Goal: Task Accomplishment & Management: Use online tool/utility

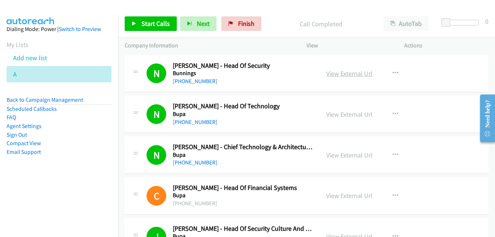
click at [341, 77] on link "View External Url" at bounding box center [349, 73] width 46 height 8
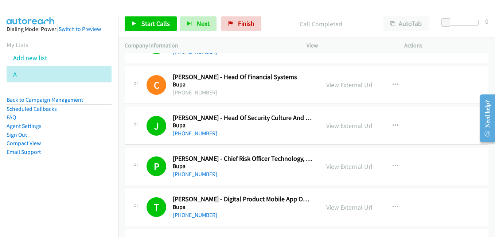
scroll to position [146, 0]
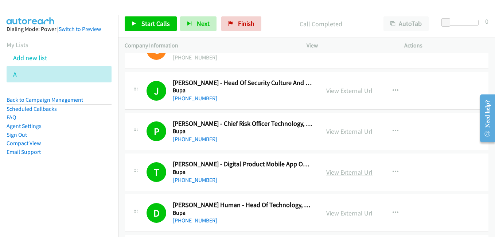
click at [347, 172] on link "View External Url" at bounding box center [349, 172] width 46 height 8
click at [37, 56] on link "Add new list" at bounding box center [30, 58] width 34 height 8
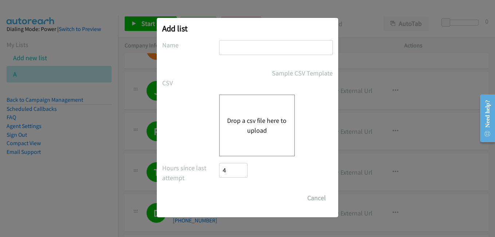
click at [226, 50] on input "text" at bounding box center [276, 47] width 114 height 15
type input "a2"
click at [248, 125] on button "Drop a csv file here to upload" at bounding box center [257, 126] width 60 height 20
click at [253, 132] on button "Drop a csv file here to upload" at bounding box center [257, 126] width 60 height 20
click at [267, 129] on button "Drop a csv file here to upload" at bounding box center [257, 126] width 60 height 20
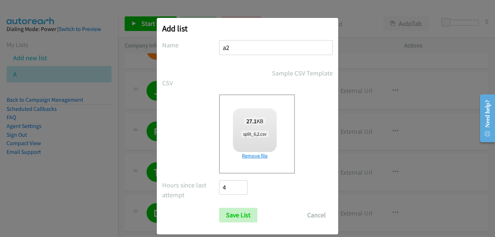
click at [255, 156] on link "Remove file" at bounding box center [255, 156] width 44 height 8
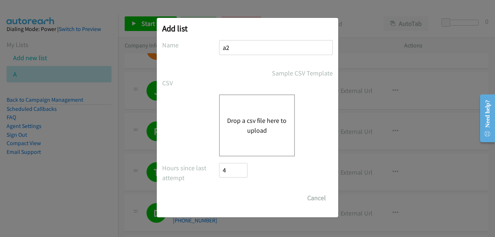
click at [253, 133] on button "Drop a csv file here to upload" at bounding box center [257, 126] width 60 height 20
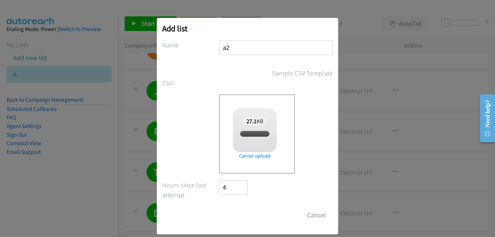
checkbox input "true"
click at [234, 218] on input "Save List" at bounding box center [238, 215] width 38 height 15
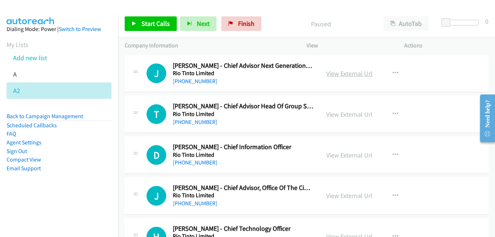
click at [354, 77] on link "View External Url" at bounding box center [349, 73] width 46 height 8
click at [344, 115] on link "View External Url" at bounding box center [349, 114] width 46 height 8
click at [346, 158] on link "View External Url" at bounding box center [349, 155] width 46 height 8
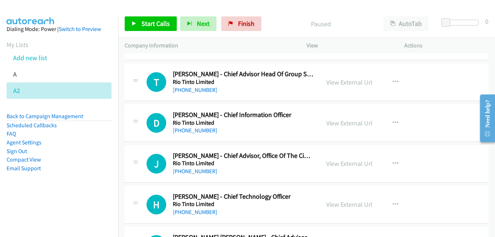
scroll to position [36, 0]
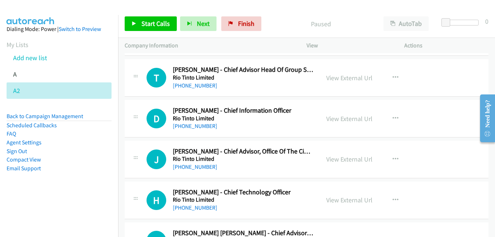
drag, startPoint x: 343, startPoint y: 158, endPoint x: 52, endPoint y: 0, distance: 331.0
click at [345, 162] on link "View External Url" at bounding box center [349, 159] width 46 height 8
click at [355, 198] on link "View External Url" at bounding box center [349, 200] width 46 height 8
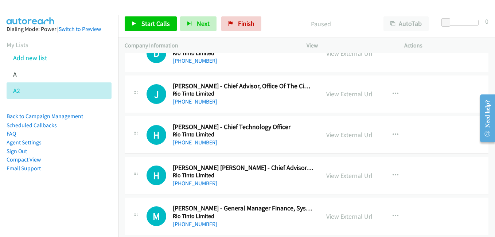
scroll to position [109, 0]
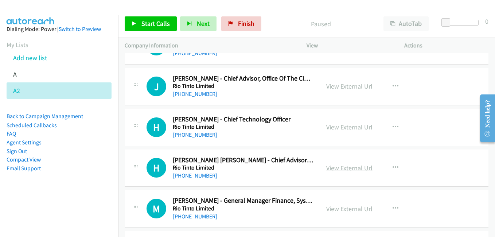
click at [355, 168] on link "View External Url" at bounding box center [349, 168] width 46 height 8
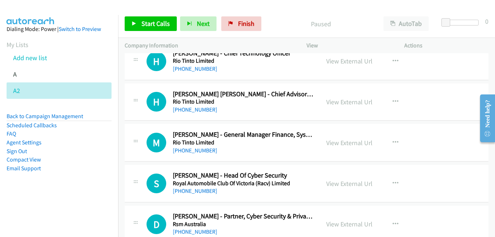
scroll to position [219, 0]
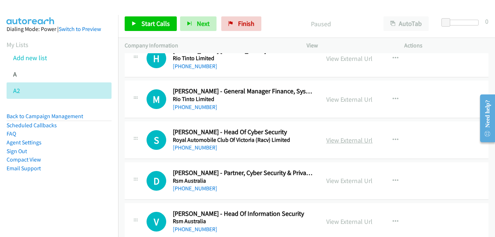
click at [356, 141] on link "View External Url" at bounding box center [349, 140] width 46 height 8
